Goal: Task Accomplishment & Management: Manage account settings

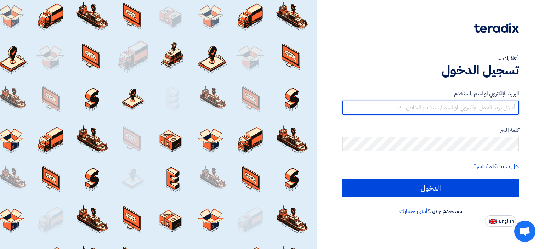
click at [467, 110] on input "text" at bounding box center [430, 108] width 176 height 14
type input "[EMAIL_ADDRESS][DOMAIN_NAME]"
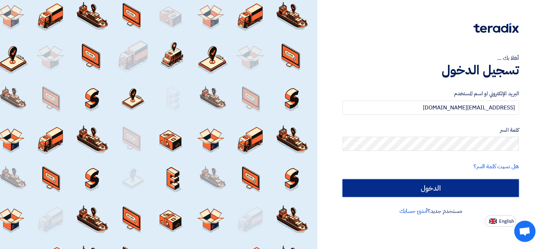
click at [414, 187] on input "الدخول" at bounding box center [430, 188] width 176 height 18
type input "Sign in"
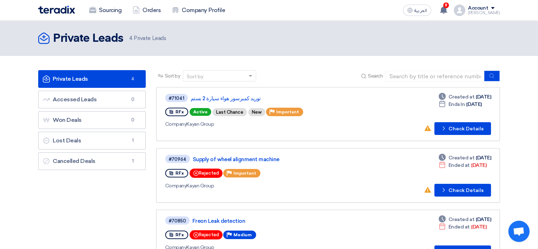
click at [197, 171] on use at bounding box center [195, 173] width 5 height 5
click at [462, 127] on button "Check details Check Details" at bounding box center [463, 128] width 57 height 13
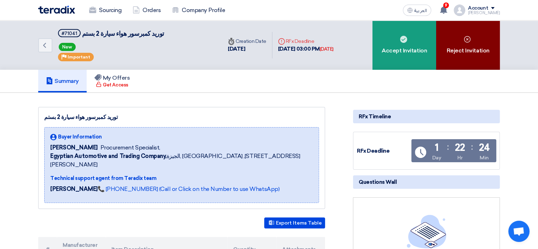
click at [466, 49] on div "Reject Invitation" at bounding box center [468, 45] width 64 height 49
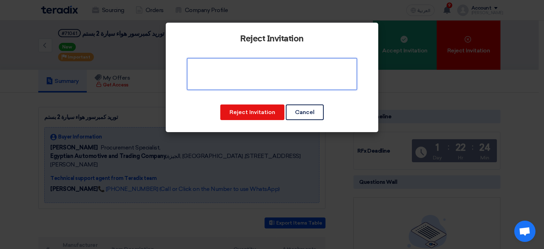
click at [309, 71] on textarea at bounding box center [272, 74] width 170 height 32
type textarea "ف"
click at [286, 63] on textarea at bounding box center [272, 74] width 170 height 32
type textarea "the items not availabel"
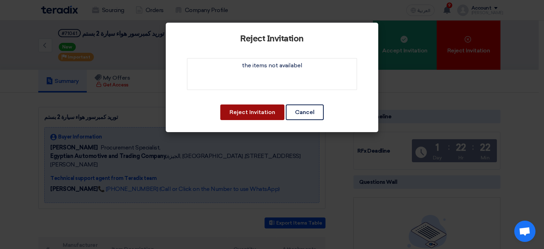
click at [261, 113] on button "Reject Invitation" at bounding box center [252, 112] width 64 height 16
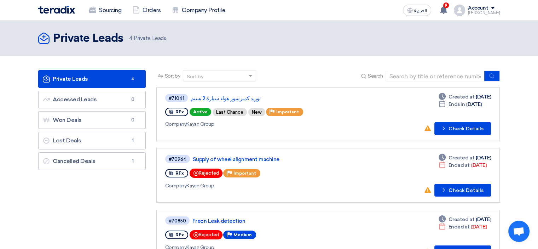
click at [430, 44] on div "Private Leads Private Leads 4 Private Leads" at bounding box center [269, 38] width 462 height 14
